Goal: Transaction & Acquisition: Book appointment/travel/reservation

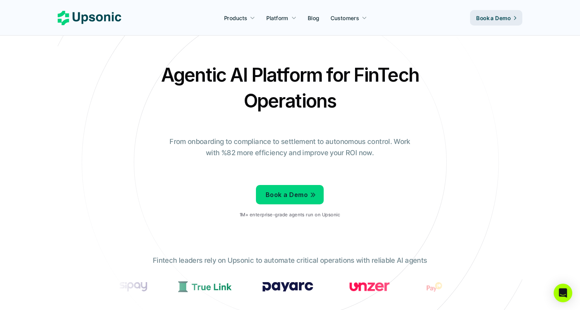
click at [152, 165] on div "Agentic AI Platform for FinTech Operations From onboarding to compliance to set…" at bounding box center [290, 143] width 453 height 163
click at [269, 194] on p "Book a Demo" at bounding box center [287, 194] width 42 height 11
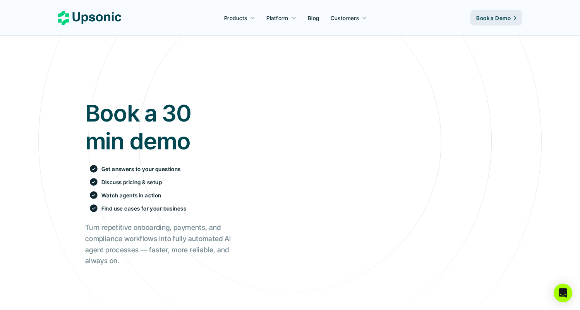
scroll to position [21, 0]
click at [55, 113] on div "Book a 30 min demo Get answers to your questions Discuss pricing & setup Watch …" at bounding box center [290, 225] width 568 height 368
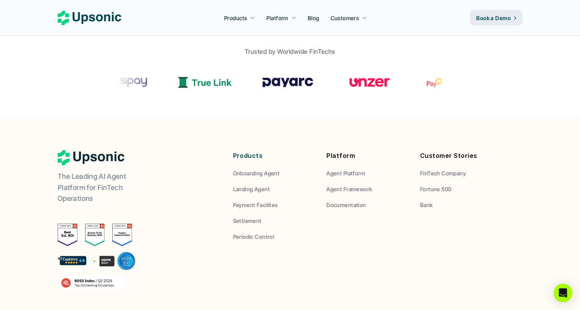
scroll to position [418, 0]
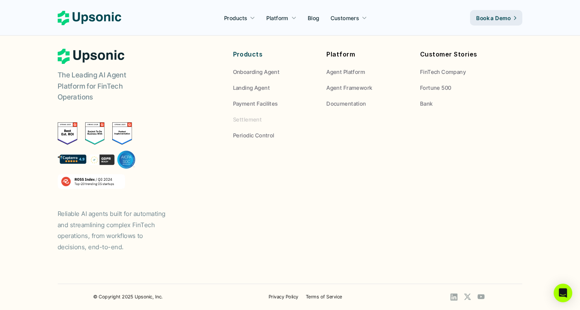
click at [257, 118] on p "Settlement" at bounding box center [247, 119] width 29 height 8
click at [256, 88] on p "Landing Agent" at bounding box center [251, 88] width 37 height 8
click at [245, 116] on p "Settlement" at bounding box center [247, 119] width 29 height 8
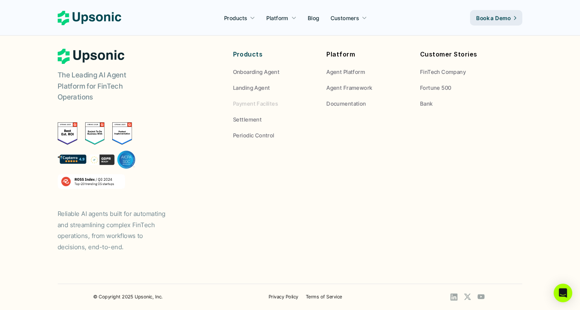
click at [252, 100] on p "Payment Facilites" at bounding box center [255, 104] width 45 height 8
click at [245, 148] on div "The Leading AI Agent Platform for FinTech Operations Reliable AI agents built f…" at bounding box center [290, 151] width 465 height 204
click at [246, 139] on div "The Leading AI Agent Platform for FinTech Operations Reliable AI agents built f…" at bounding box center [290, 151] width 465 height 204
click at [251, 136] on p "Periodic Control" at bounding box center [253, 135] width 41 height 8
click at [231, 199] on div "The Leading AI Agent Platform for FinTech Operations Reliable AI agents built f…" at bounding box center [290, 151] width 465 height 204
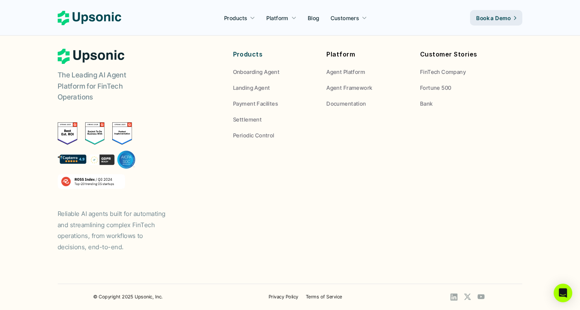
scroll to position [415, 0]
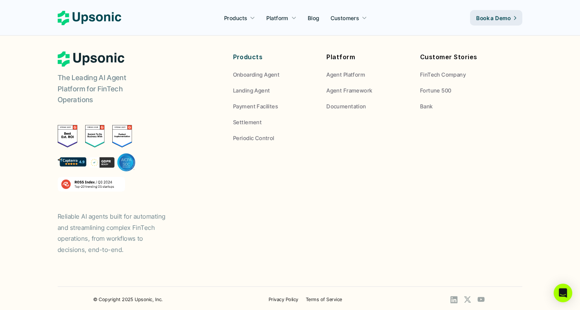
click at [308, 223] on div "The Leading AI Agent Platform for FinTech Operations Reliable AI agents built f…" at bounding box center [290, 153] width 465 height 204
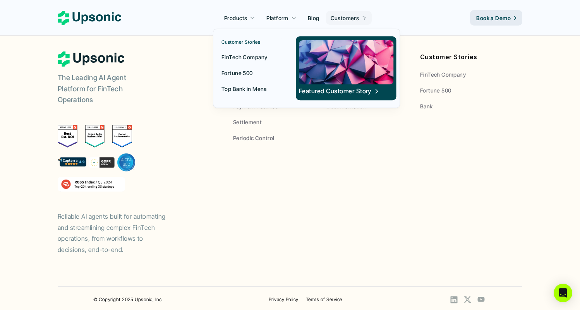
click at [352, 24] on div at bounding box center [306, 59] width 187 height 97
click at [257, 57] on p "FinTech Company" at bounding box center [244, 57] width 46 height 8
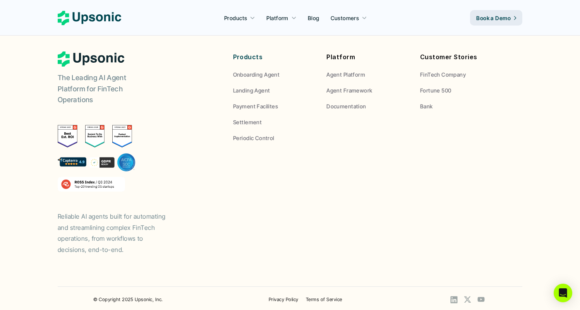
click at [203, 217] on div "The Leading AI Agent Platform for FinTech Operations Reliable AI agents built f…" at bounding box center [135, 153] width 155 height 204
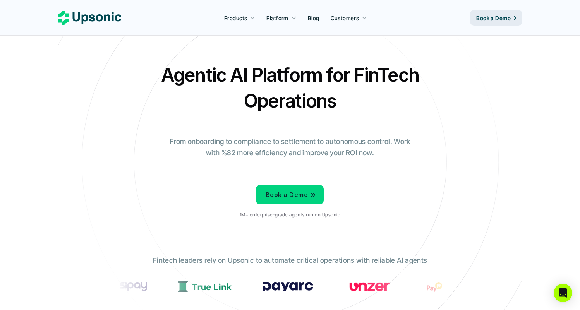
click at [197, 233] on icon at bounding box center [290, 162] width 520 height 520
